Goal: Find specific page/section: Find specific page/section

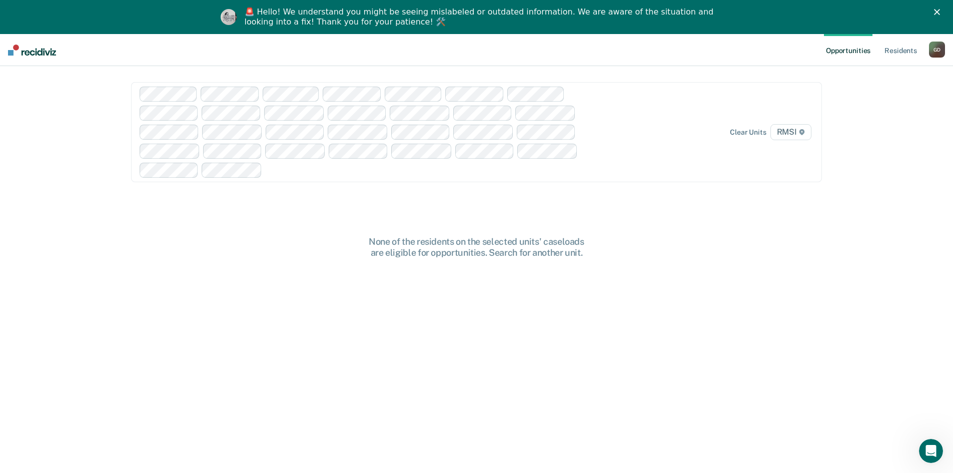
click at [940, 12] on icon "Close" at bounding box center [937, 12] width 6 height 6
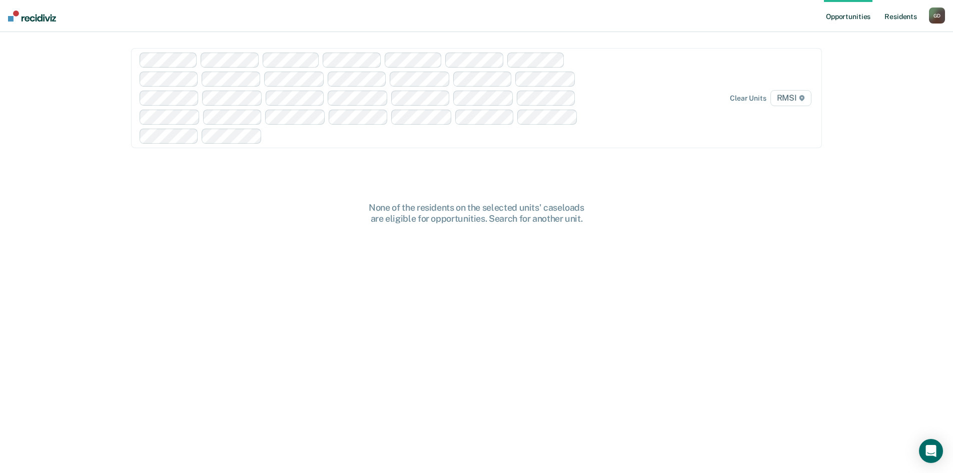
click at [906, 5] on link "Resident s" at bounding box center [900, 16] width 37 height 32
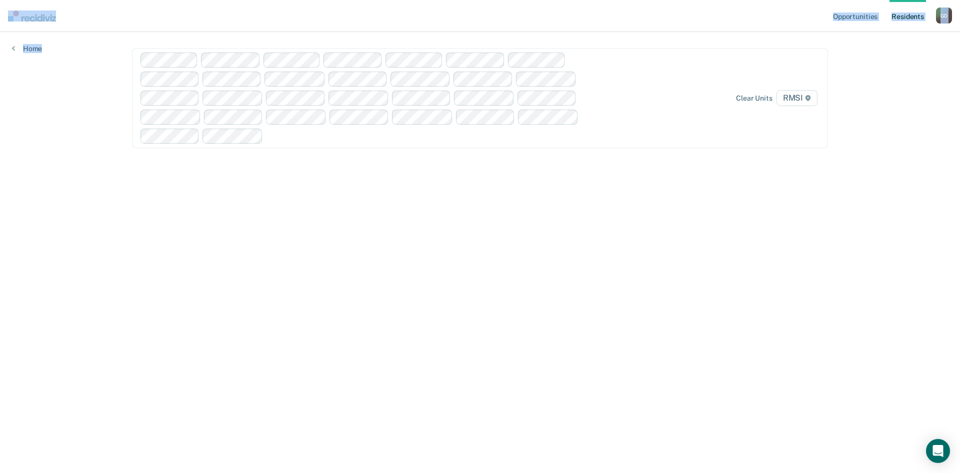
drag, startPoint x: 41, startPoint y: 46, endPoint x: 18, endPoint y: 61, distance: 27.5
click at [19, 61] on div "Opportunities Resident s Geniva F. Douglas G D Profile How it works Log Out Hom…" at bounding box center [480, 236] width 960 height 473
click at [32, 45] on link "Home" at bounding box center [27, 48] width 30 height 9
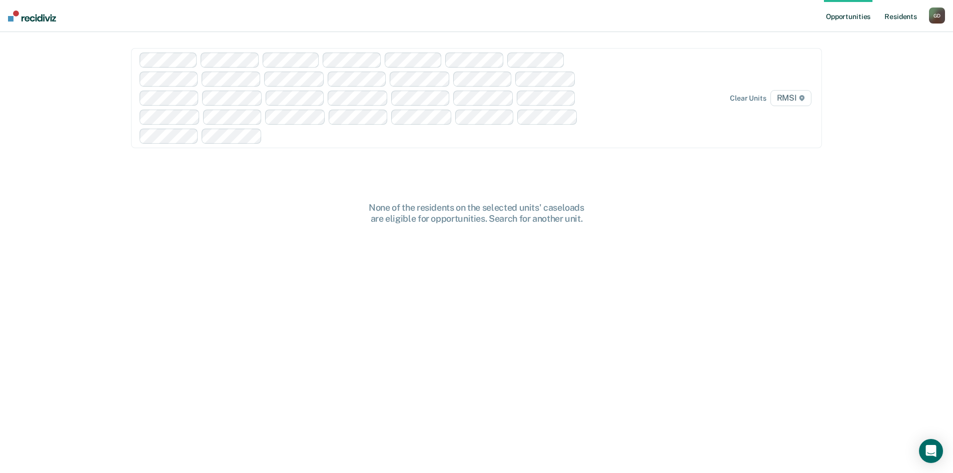
click at [904, 15] on link "Resident s" at bounding box center [900, 16] width 37 height 32
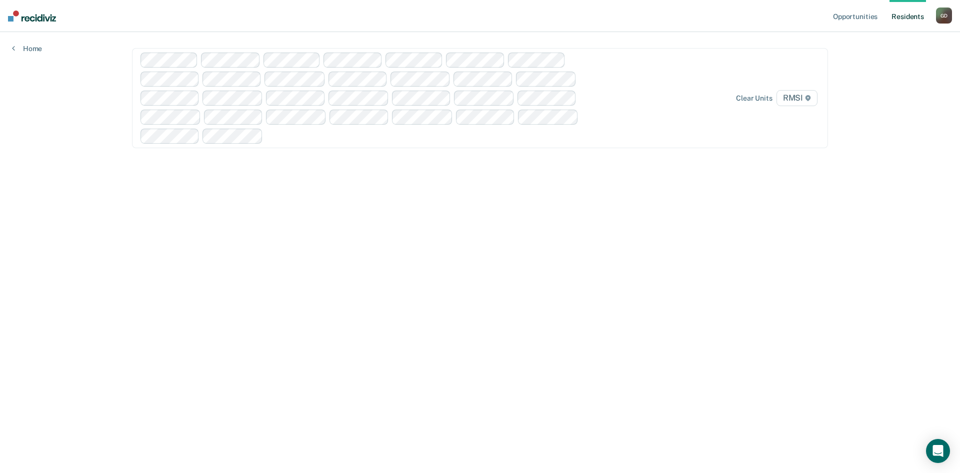
click at [945, 17] on div "G D" at bounding box center [944, 16] width 16 height 16
click at [877, 43] on link "Profile" at bounding box center [904, 41] width 81 height 9
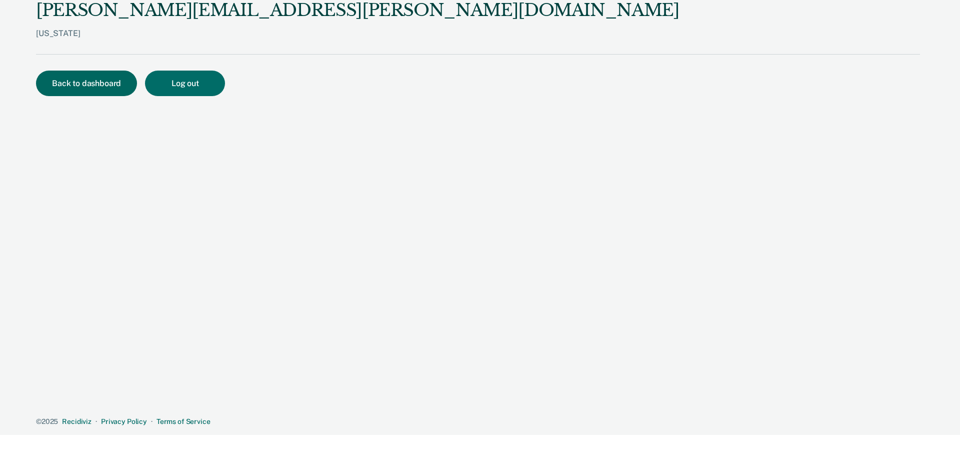
click at [102, 85] on button "Back to dashboard" at bounding box center [86, 84] width 101 height 26
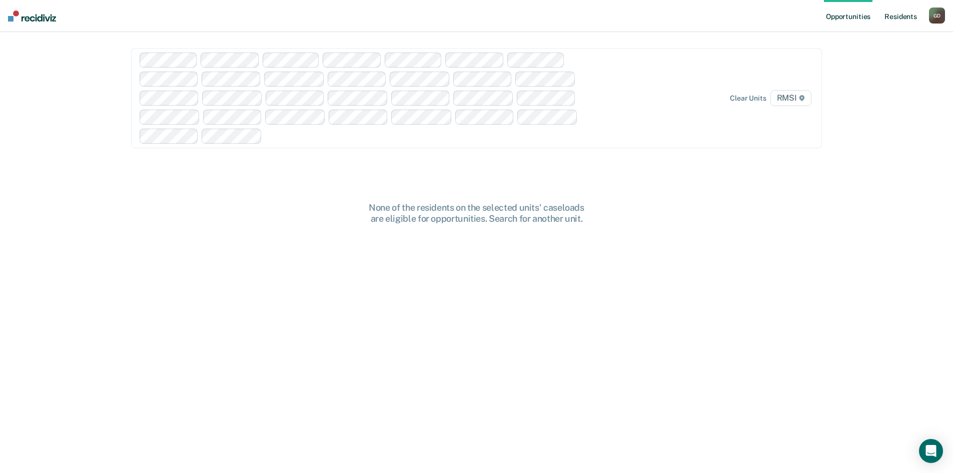
click at [907, 15] on link "Resident s" at bounding box center [900, 16] width 37 height 32
